Goal: Task Accomplishment & Management: Complete application form

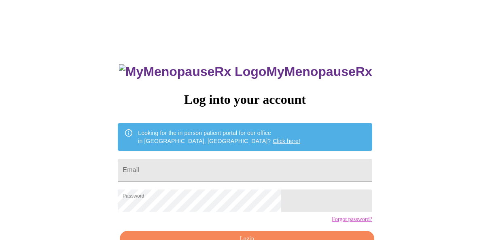
click at [257, 169] on input "Email" at bounding box center [245, 170] width 254 height 23
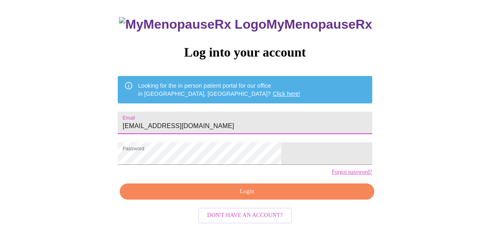
scroll to position [49, 0]
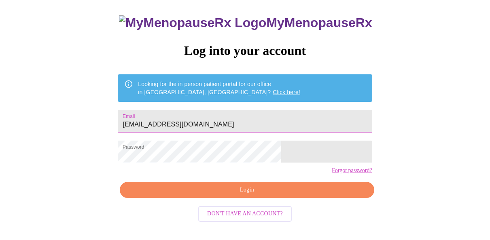
type input "epichike515@gmail.com"
click at [282, 195] on span "Login" at bounding box center [246, 190] width 235 height 10
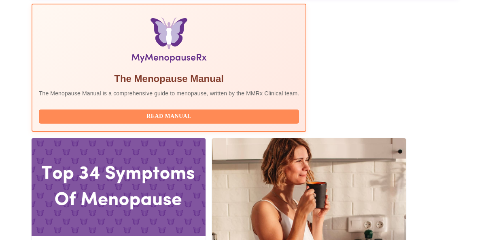
scroll to position [263, 0]
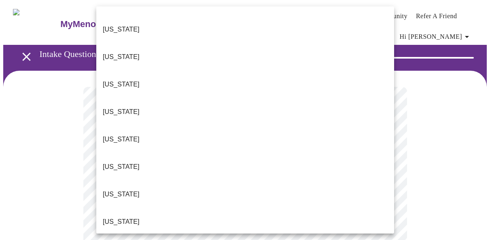
scroll to position [78, 0]
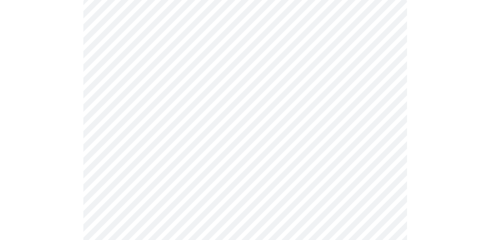
scroll to position [91, 0]
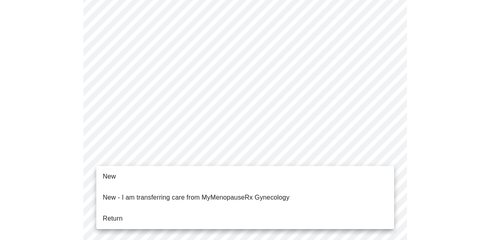
click at [355, 212] on li "Return" at bounding box center [245, 219] width 298 height 15
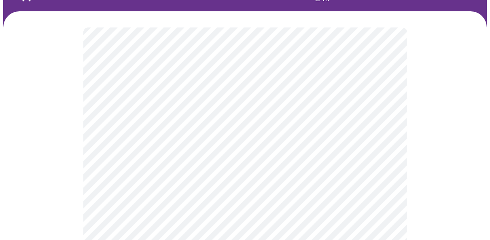
scroll to position [61, 0]
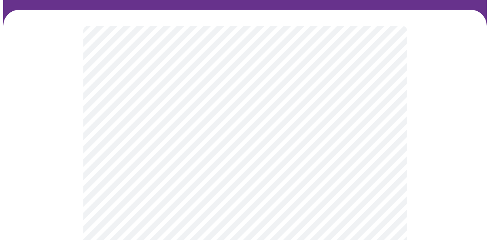
click at [387, 118] on body "MyMenopauseRx Appointments Messaging Labs Uploads Medications Community Refer a…" at bounding box center [244, 191] width 483 height 498
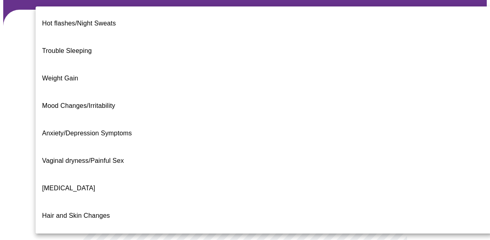
click at [374, 65] on li "Weight Gain" at bounding box center [264, 79] width 456 height 28
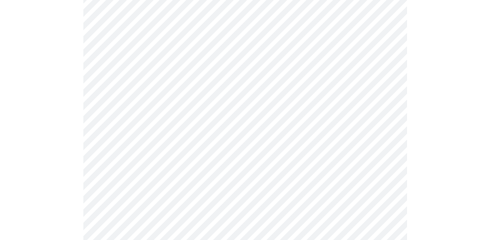
scroll to position [121, 0]
click at [388, 139] on body "MyMenopauseRx Appointments Messaging Labs Uploads Medications Community Refer a…" at bounding box center [244, 128] width 483 height 493
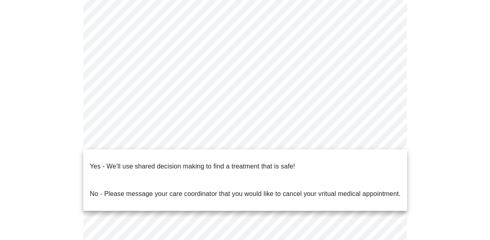
click at [374, 160] on li "Yes - We'll use shared decision making to find a treatment that is safe!" at bounding box center [245, 167] width 324 height 28
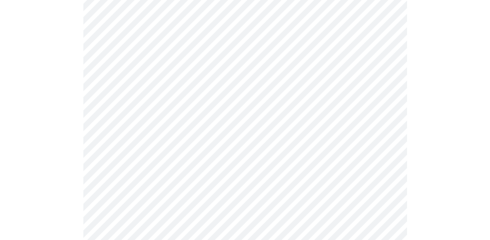
scroll to position [0, 0]
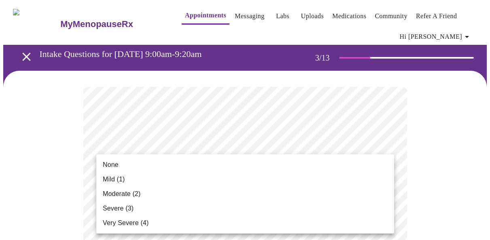
click at [383, 174] on li "Mild (1)" at bounding box center [245, 179] width 298 height 15
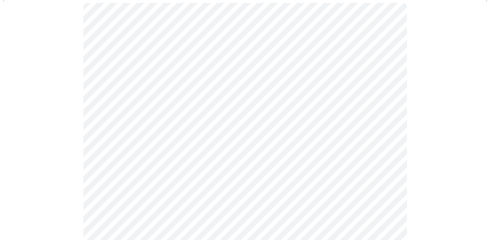
scroll to position [87, 0]
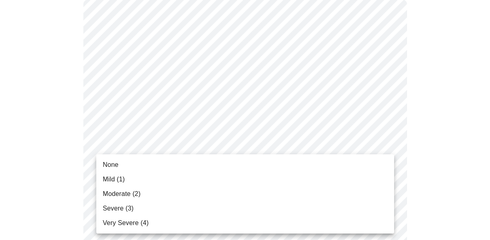
click at [384, 176] on li "Mild (1)" at bounding box center [245, 179] width 298 height 15
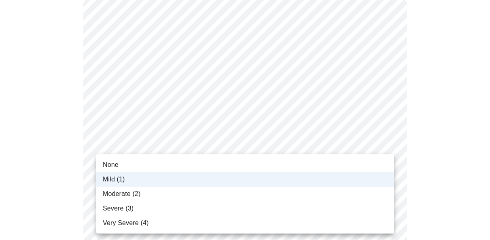
click at [373, 161] on li "None" at bounding box center [245, 165] width 298 height 15
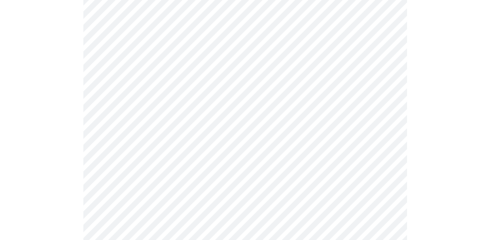
scroll to position [133, 0]
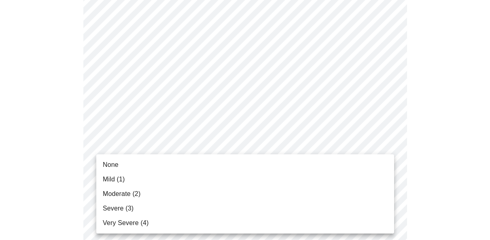
click at [381, 167] on li "None" at bounding box center [245, 165] width 298 height 15
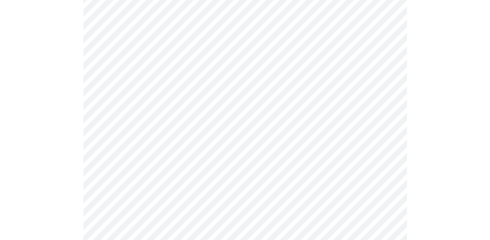
scroll to position [230, 0]
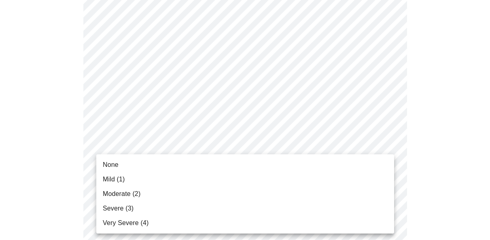
click at [382, 166] on li "None" at bounding box center [245, 165] width 298 height 15
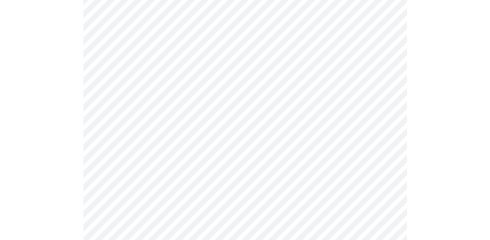
scroll to position [280, 0]
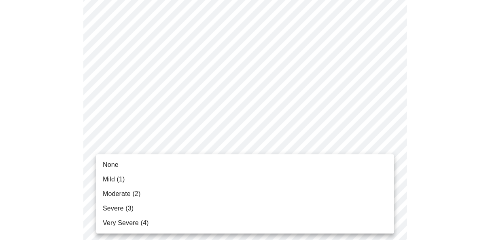
click at [377, 164] on li "None" at bounding box center [245, 165] width 298 height 15
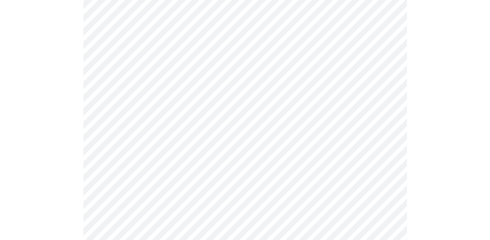
scroll to position [419, 0]
click at [389, 65] on body "MyMenopauseRx Appointments Messaging Labs Uploads Medications Community Refer a…" at bounding box center [244, 99] width 483 height 1031
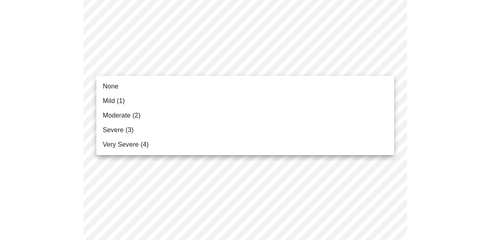
click at [375, 99] on li "Mild (1)" at bounding box center [245, 101] width 298 height 15
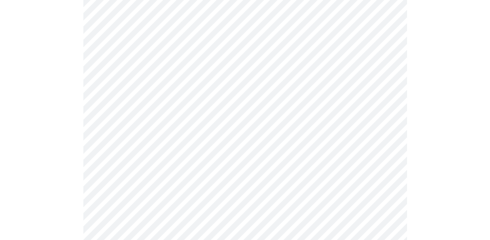
scroll to position [475, 0]
click at [388, 74] on body "MyMenopauseRx Appointments Messaging Labs Uploads Medications Community Refer a…" at bounding box center [244, 37] width 483 height 1019
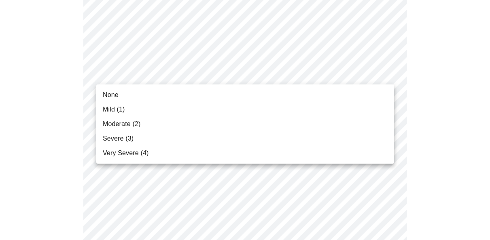
click at [385, 96] on li "None" at bounding box center [245, 95] width 298 height 15
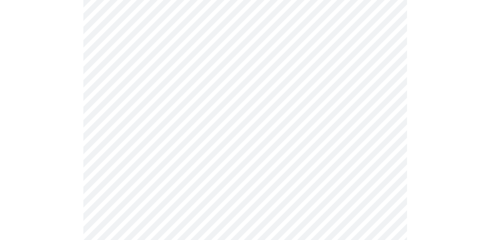
scroll to position [516, 0]
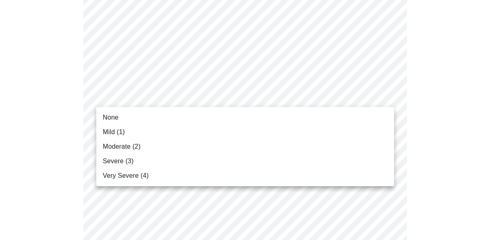
click at [377, 119] on li "None" at bounding box center [245, 117] width 298 height 15
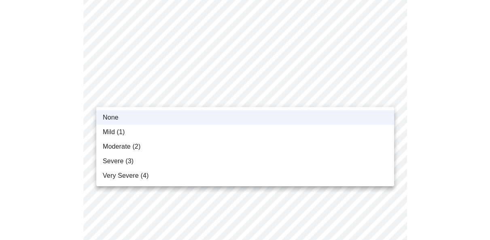
click at [381, 118] on li "None" at bounding box center [245, 117] width 298 height 15
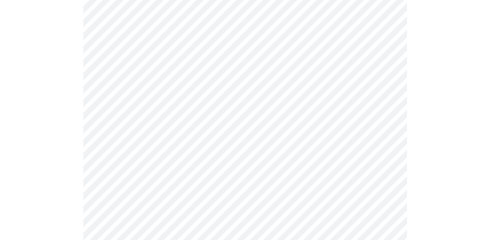
scroll to position [566, 0]
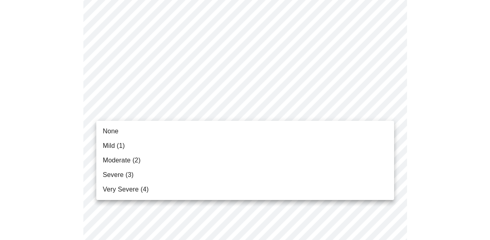
click at [367, 154] on li "Moderate (2)" at bounding box center [245, 160] width 298 height 15
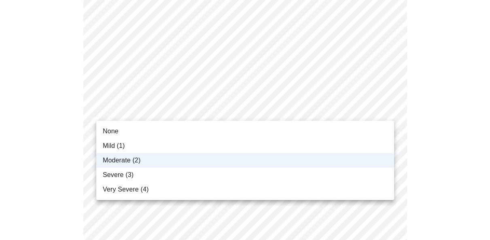
click at [369, 152] on li "Mild (1)" at bounding box center [245, 146] width 298 height 15
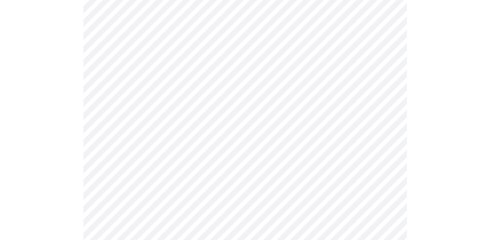
scroll to position [618, 0]
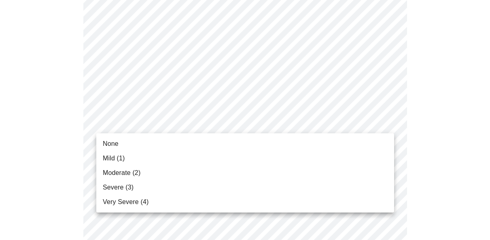
click at [375, 160] on li "Mild (1)" at bounding box center [245, 158] width 298 height 15
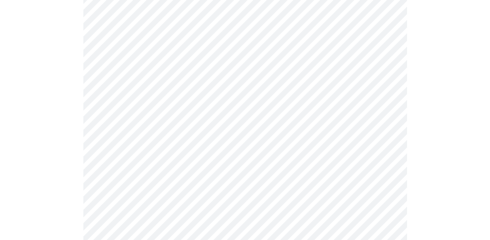
scroll to position [680, 0]
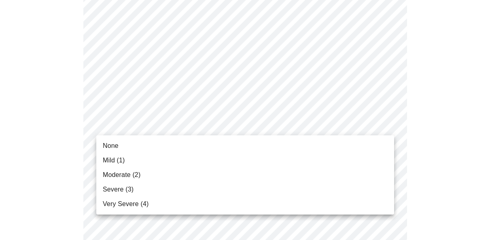
click at [359, 167] on li "Mild (1)" at bounding box center [245, 160] width 298 height 15
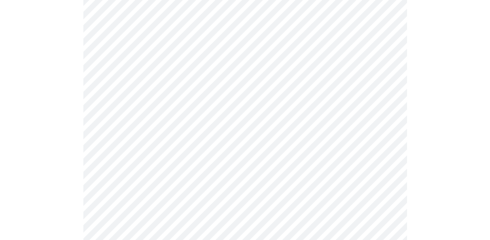
scroll to position [410, 0]
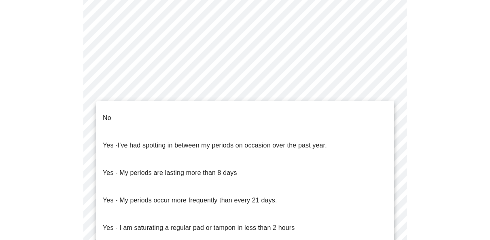
click at [379, 108] on li "No" at bounding box center [245, 118] width 298 height 28
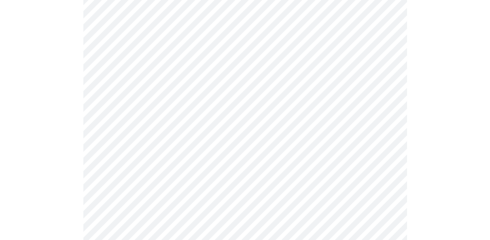
scroll to position [464, 0]
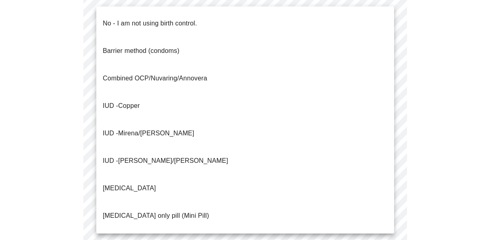
click at [369, 25] on li "No - I am not using birth control." at bounding box center [245, 24] width 298 height 28
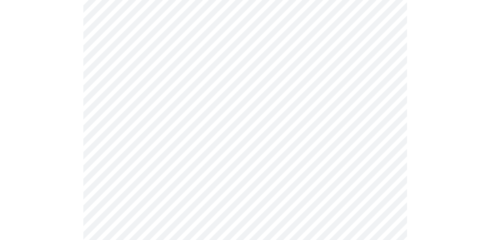
scroll to position [504, 0]
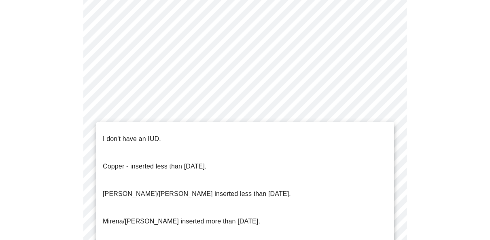
click at [381, 132] on li "I don't have an IUD." at bounding box center [245, 139] width 298 height 28
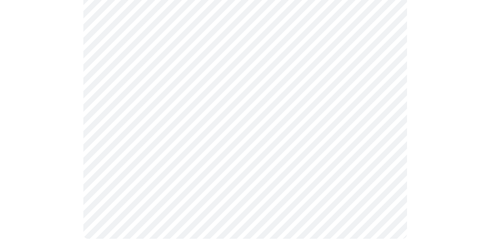
scroll to position [555, 0]
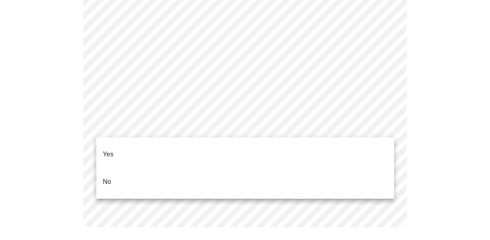
click at [370, 168] on li "No" at bounding box center [245, 182] width 298 height 28
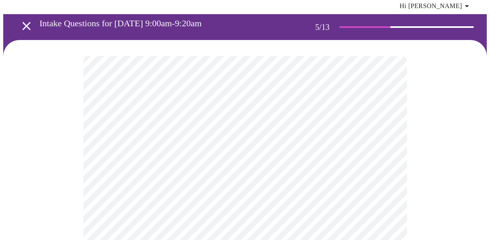
scroll to position [0, 0]
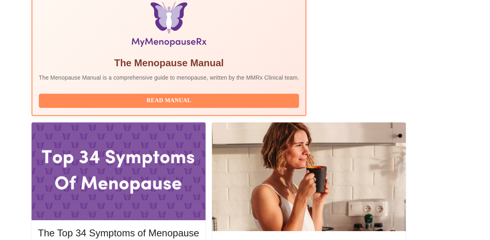
scroll to position [283, 0]
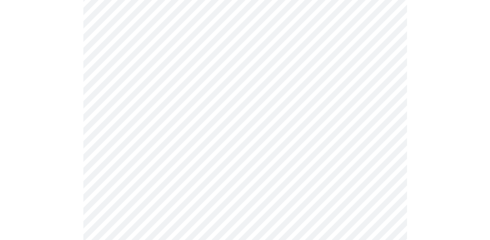
scroll to position [187, 0]
click at [386, 106] on body "MyMenopauseRx Appointments Messaging Labs Uploads Medications Community Refer a…" at bounding box center [244, 120] width 483 height 609
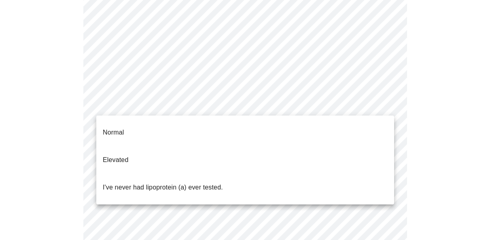
click at [348, 174] on li "I've never had lipoprotein (a) ever tested." at bounding box center [245, 188] width 298 height 28
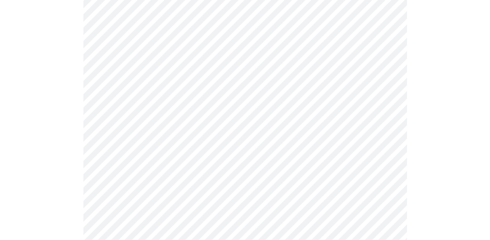
scroll to position [114, 0]
